Goal: Navigation & Orientation: Find specific page/section

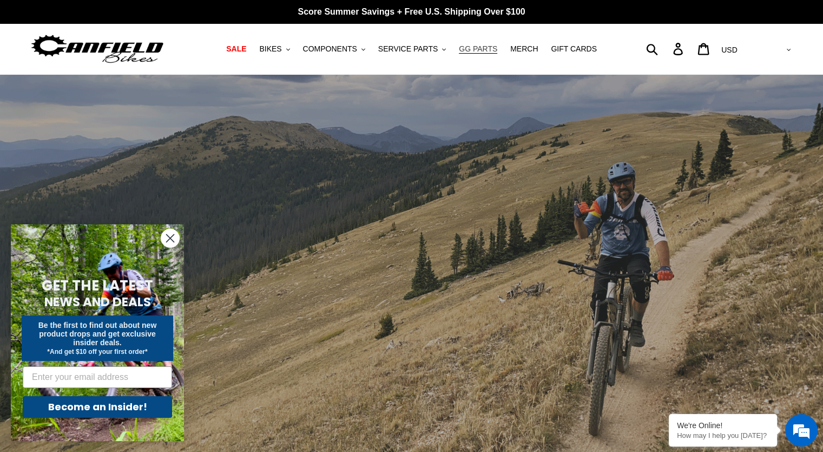
click at [481, 50] on span "GG PARTS" at bounding box center [478, 48] width 38 height 9
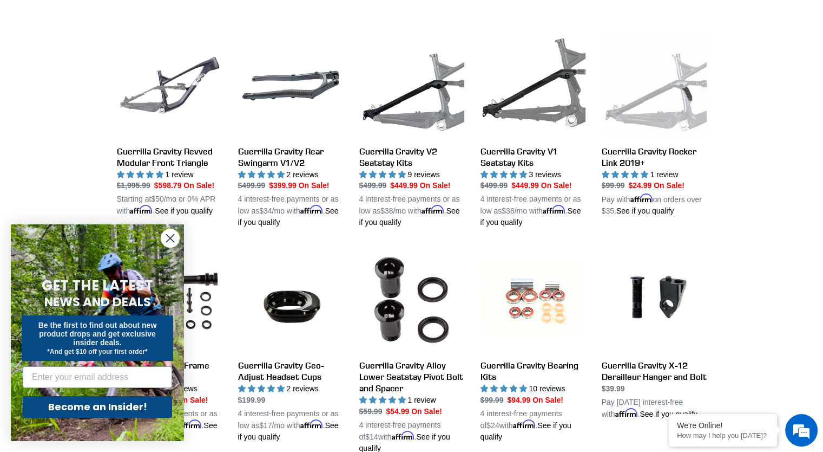
click at [175, 239] on circle "Close dialog" at bounding box center [170, 238] width 18 height 18
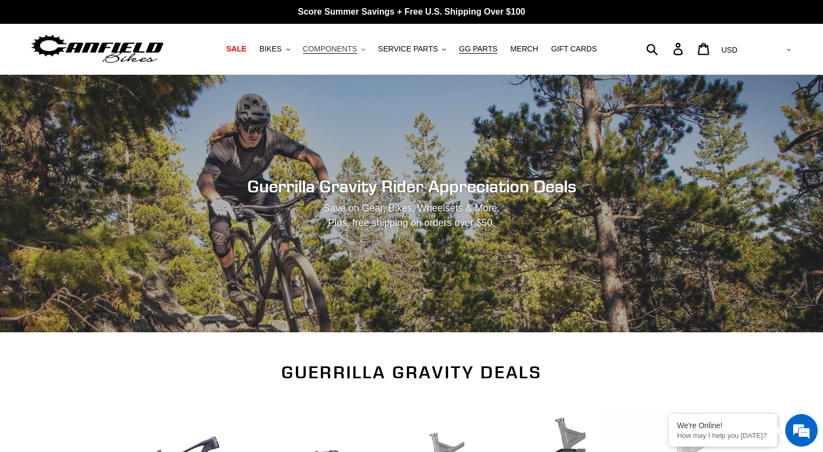
click at [330, 49] on span "COMPONENTS" at bounding box center [330, 48] width 54 height 9
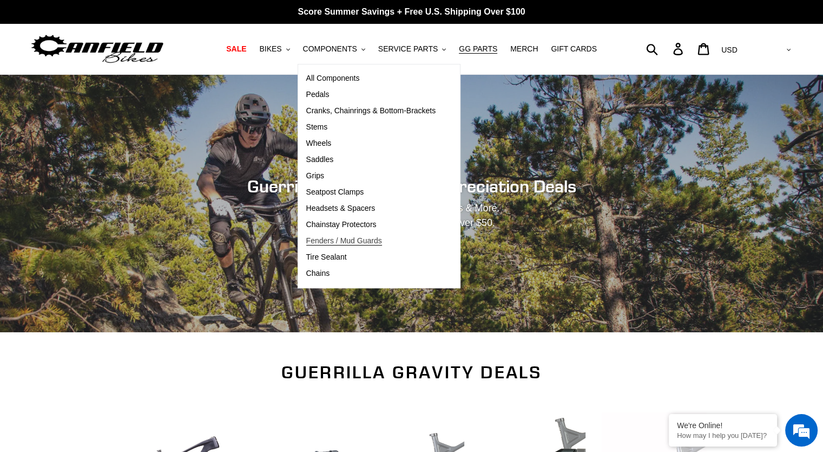
click at [370, 241] on span "Fenders / Mud Guards" at bounding box center [344, 240] width 76 height 9
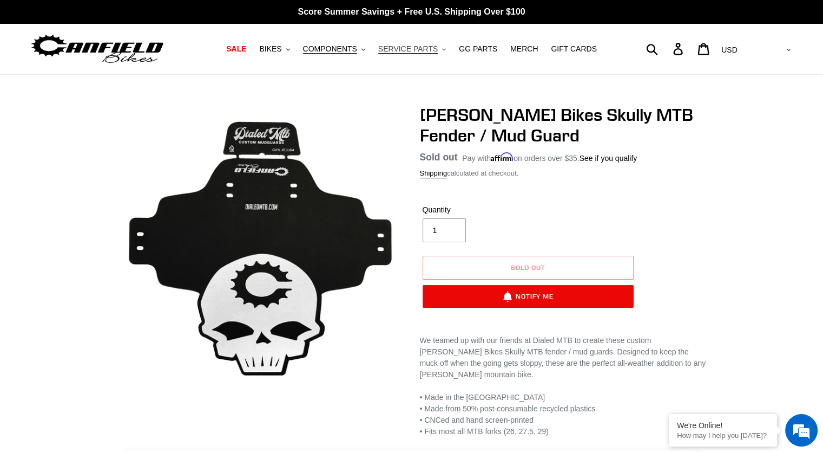
click at [401, 49] on span "SERVICE PARTS" at bounding box center [408, 48] width 60 height 9
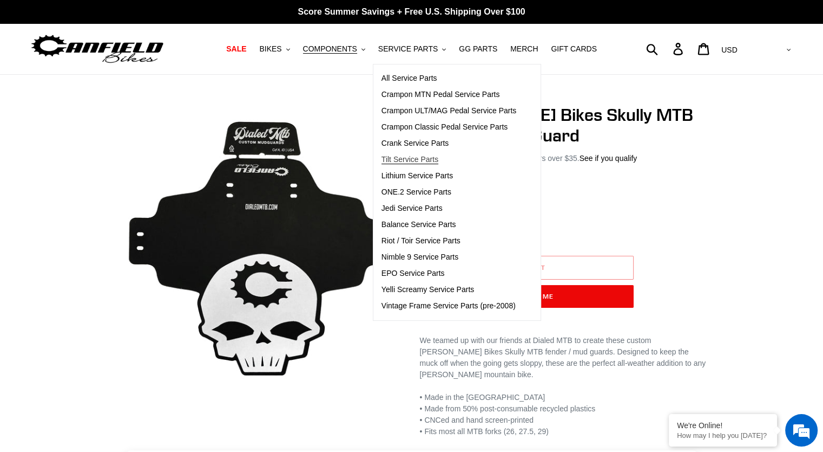
click at [410, 157] on span "Tilt Service Parts" at bounding box center [410, 159] width 57 height 9
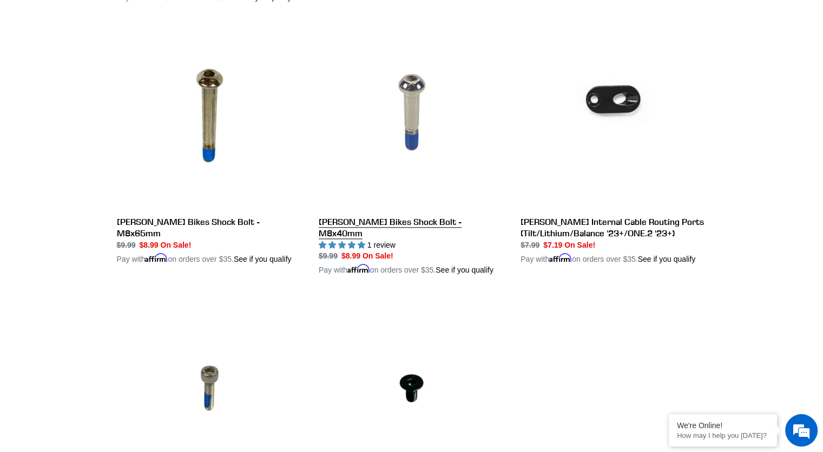
scroll to position [1120, 0]
